Goal: Task Accomplishment & Management: Use online tool/utility

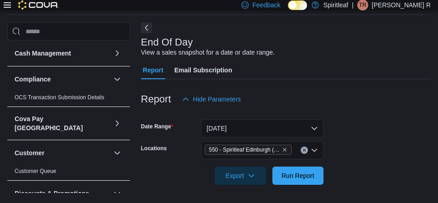
scroll to position [476, 0]
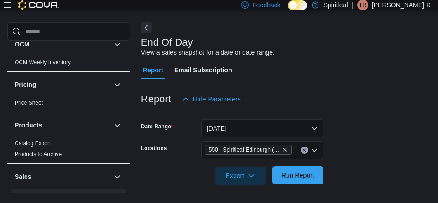
click at [311, 174] on span "Run Report" at bounding box center [297, 175] width 33 height 9
